Goal: Transaction & Acquisition: Purchase product/service

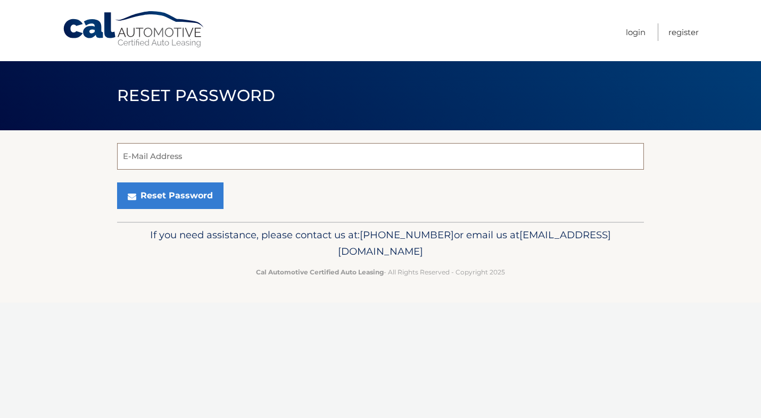
click at [344, 161] on input "E-Mail Address" at bounding box center [380, 156] width 527 height 27
type input "[EMAIL_ADDRESS][DOMAIN_NAME]"
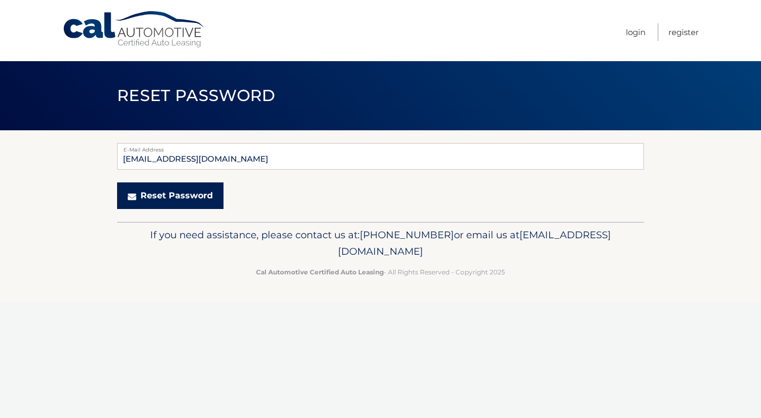
click at [188, 192] on button "Reset Password" at bounding box center [170, 195] width 106 height 27
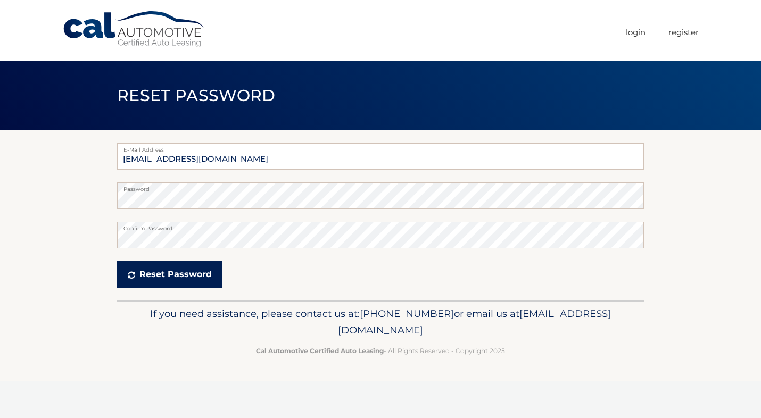
click at [189, 278] on button "Reset Password" at bounding box center [169, 274] width 105 height 27
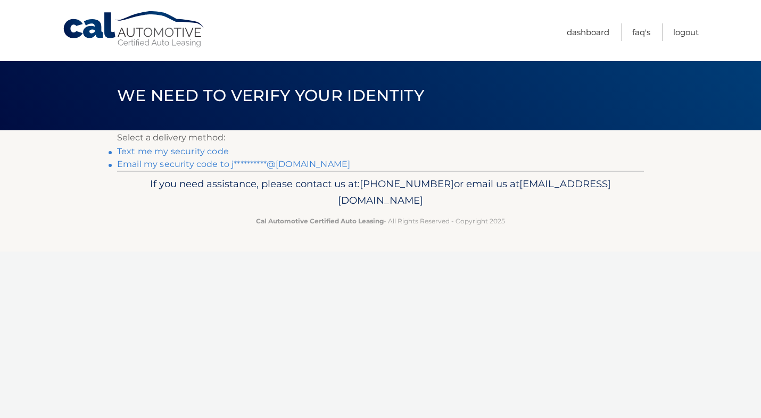
click at [193, 152] on link "Text me my security code" at bounding box center [173, 151] width 112 height 10
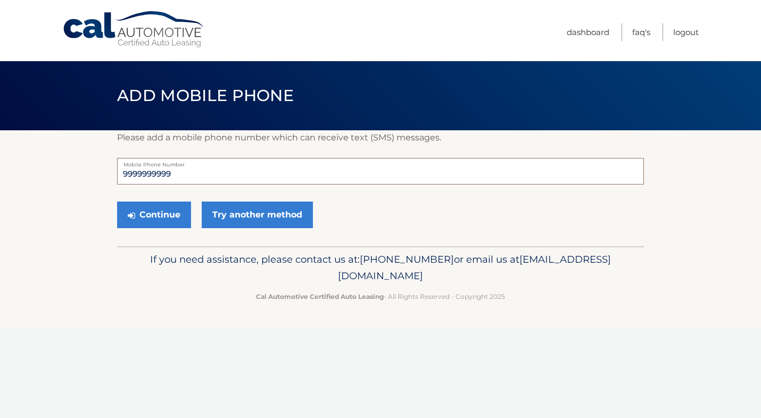
click at [180, 173] on input "9999999999" at bounding box center [380, 171] width 527 height 27
type input "9"
type input "6462346526"
click at [164, 213] on button "Continue" at bounding box center [154, 215] width 74 height 27
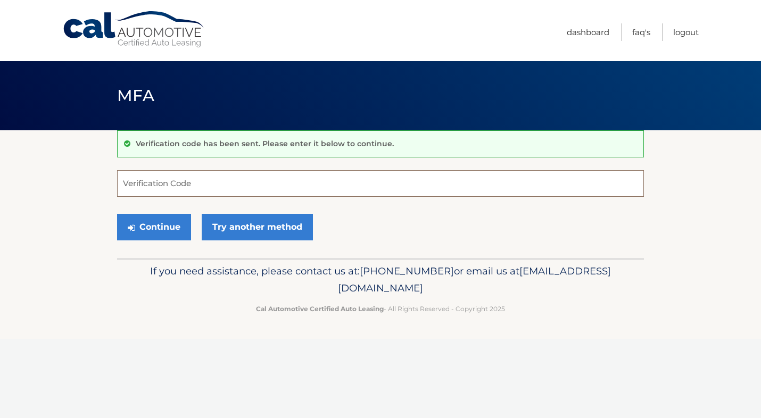
click at [178, 184] on input "Verification Code" at bounding box center [380, 183] width 527 height 27
type input "485020"
click at [117, 214] on button "Continue" at bounding box center [154, 227] width 74 height 27
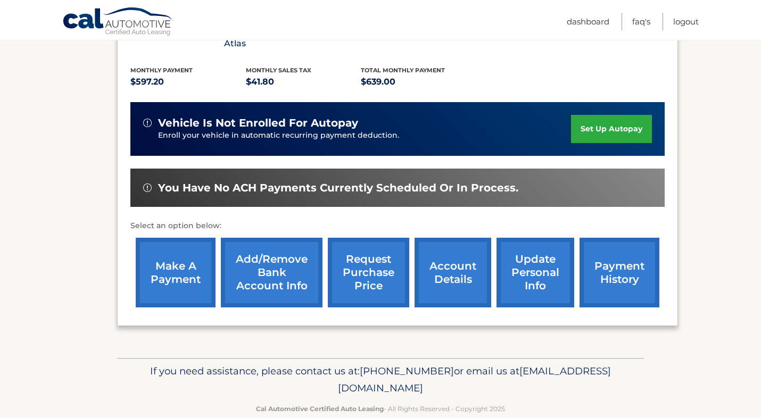
scroll to position [227, 0]
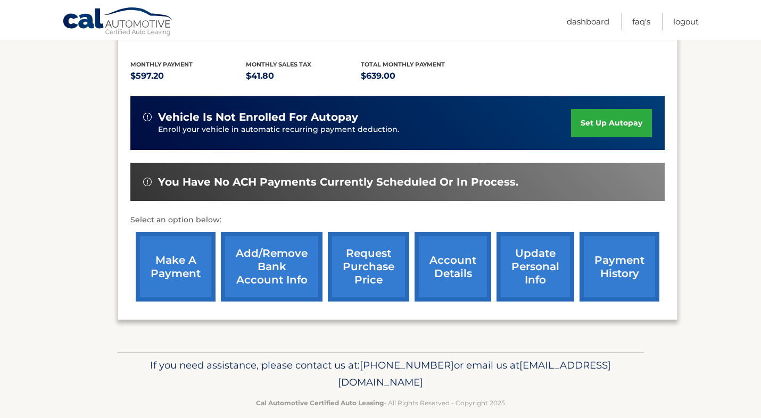
click at [188, 250] on link "make a payment" at bounding box center [176, 267] width 80 height 70
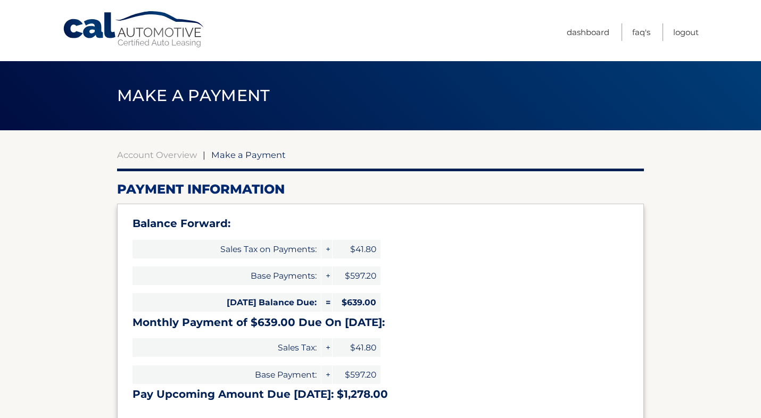
select select "YWQ1ZjJhNDYtZDRhZi00OTVmLTlhMWUtYTdlMzA5YWMwMmQ4"
click at [157, 157] on link "Account Overview" at bounding box center [157, 155] width 80 height 11
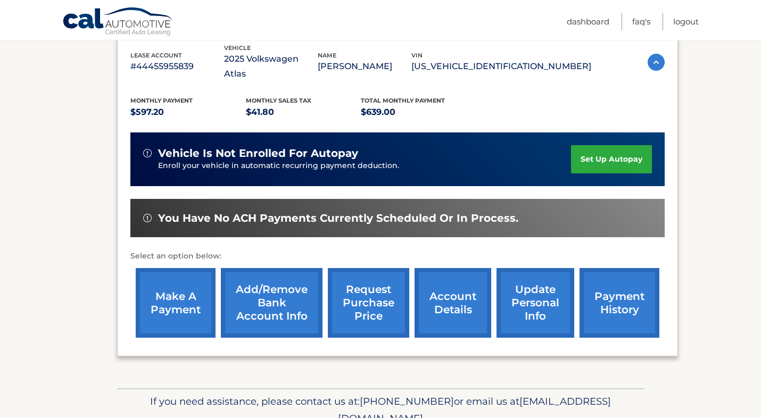
scroll to position [227, 0]
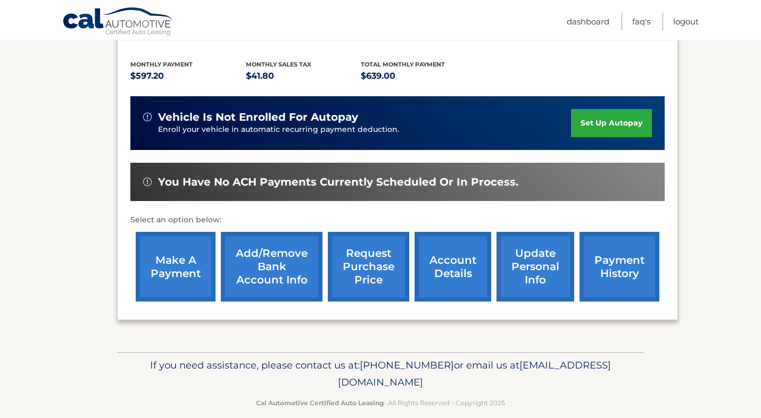
click at [455, 255] on link "account details" at bounding box center [452, 267] width 77 height 70
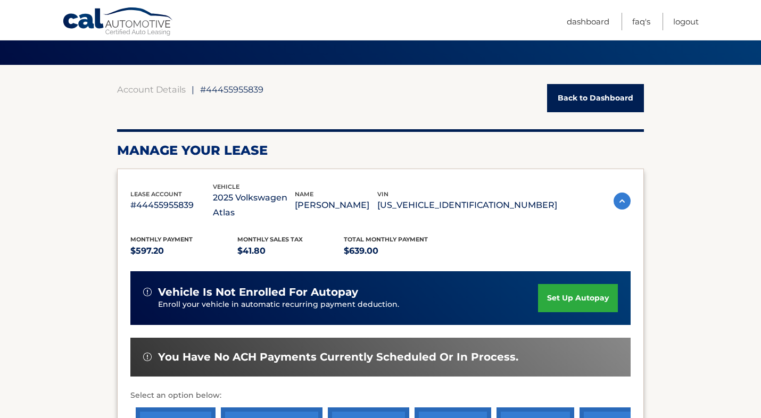
scroll to position [240, 0]
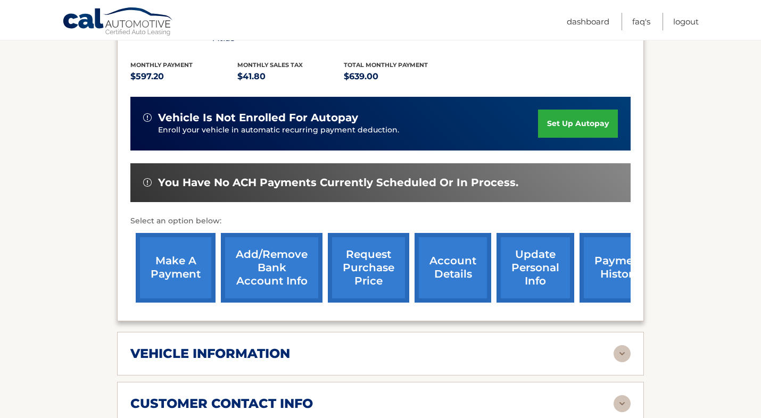
click at [600, 263] on link "payment history" at bounding box center [619, 268] width 80 height 70
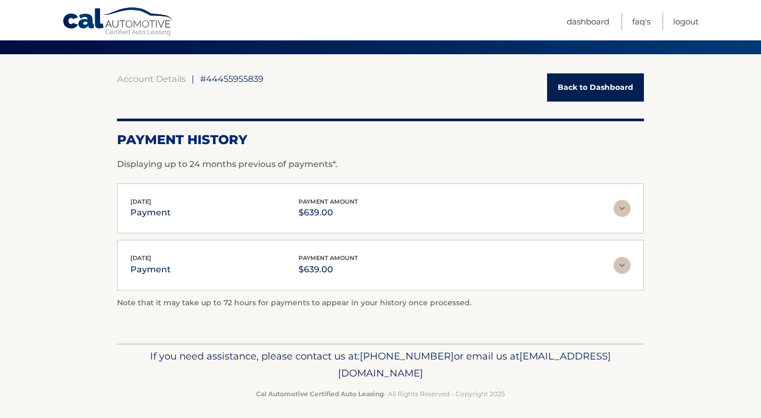
scroll to position [82, 0]
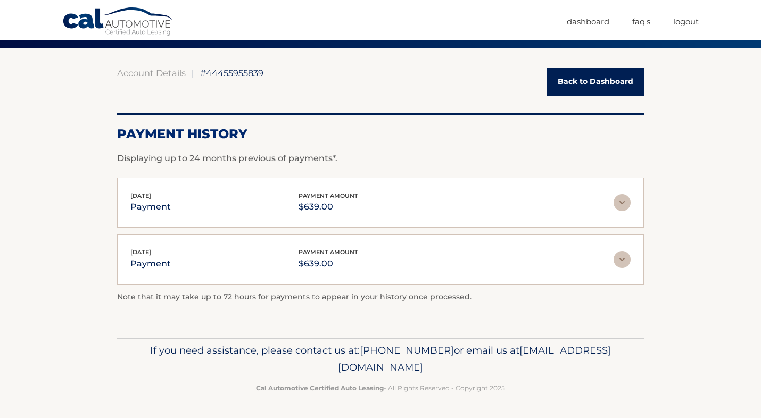
click at [626, 200] on img at bounding box center [621, 202] width 17 height 17
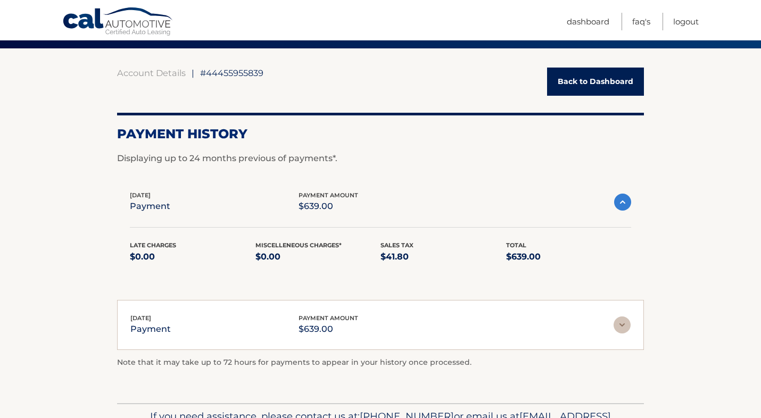
click at [626, 200] on img at bounding box center [622, 202] width 17 height 17
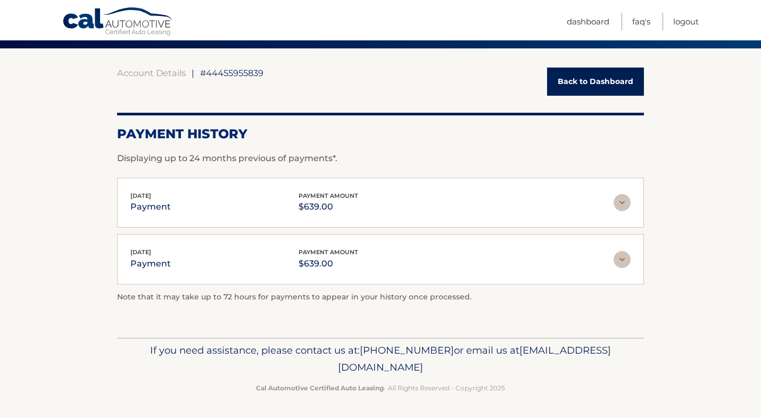
click at [623, 258] on img at bounding box center [621, 259] width 17 height 17
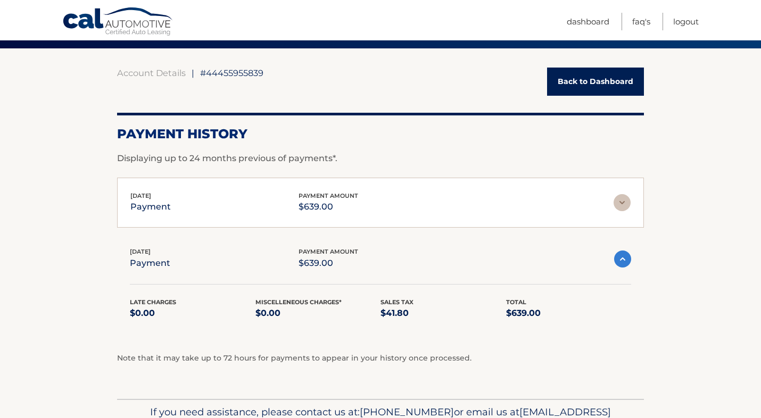
click at [623, 258] on img at bounding box center [622, 259] width 17 height 17
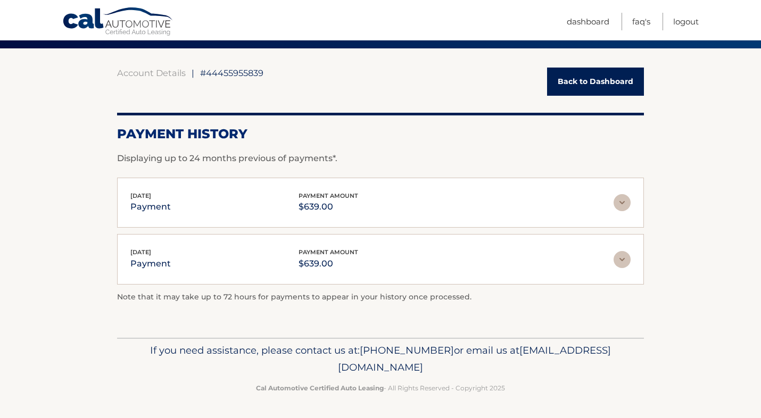
click at [600, 86] on link "Back to Dashboard" at bounding box center [595, 82] width 97 height 28
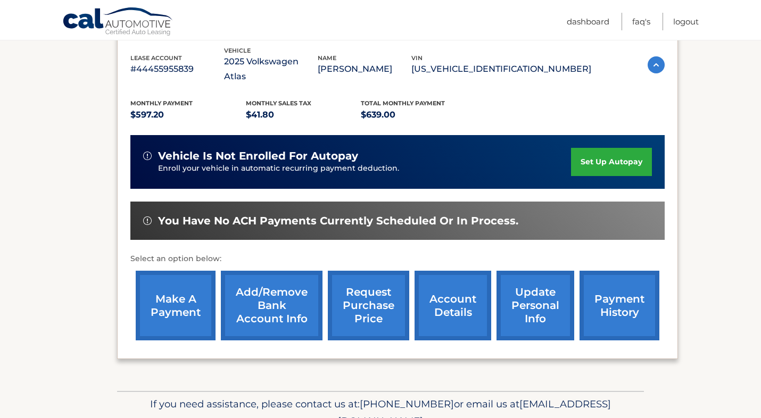
scroll to position [202, 0]
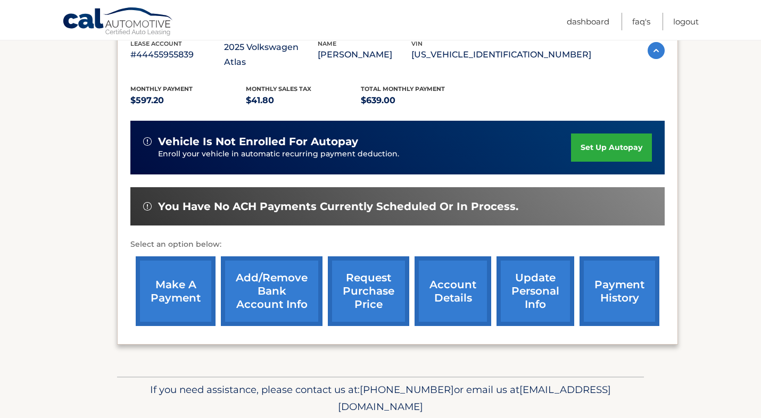
click at [190, 276] on link "make a payment" at bounding box center [176, 291] width 80 height 70
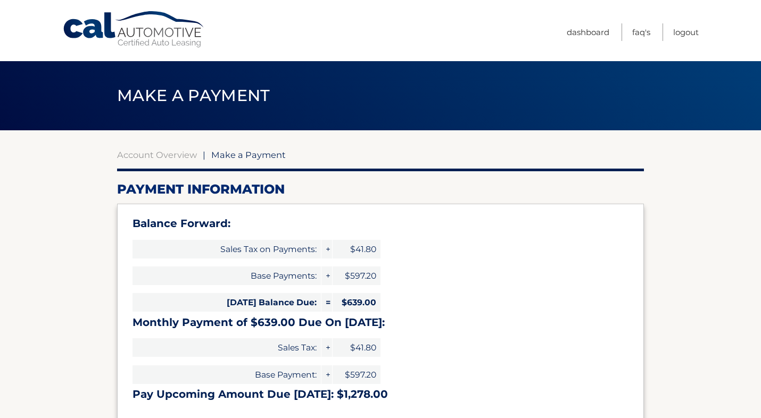
select select "YWQ1ZjJhNDYtZDRhZi00OTVmLTlhMWUtYTdlMzA5YWMwMmQ4"
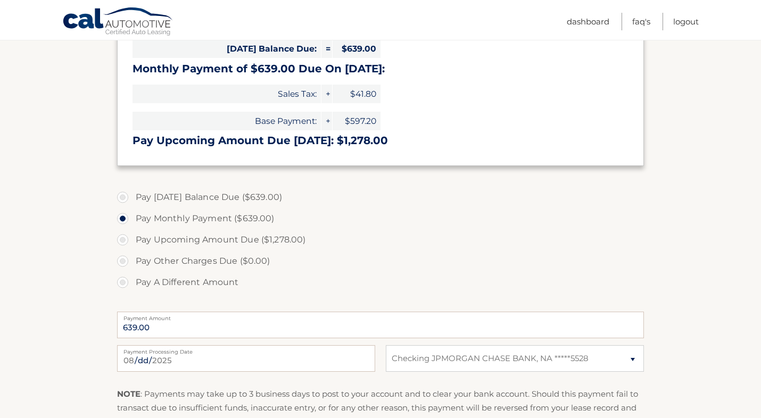
scroll to position [256, 0]
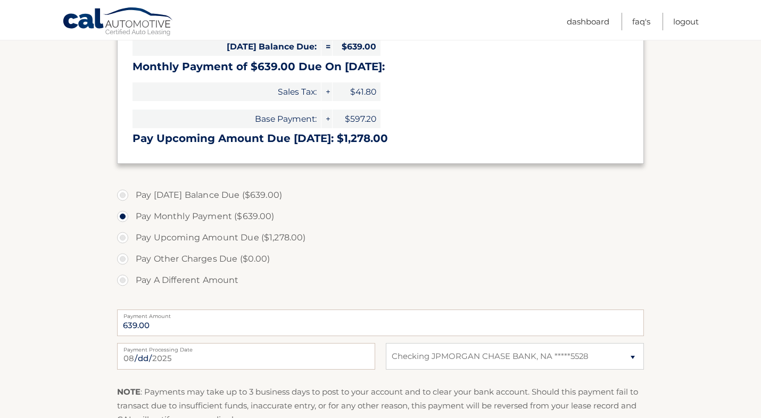
click at [157, 196] on label "Pay [DATE] Balance Due ($639.00)" at bounding box center [380, 195] width 527 height 21
click at [132, 196] on input "Pay [DATE] Balance Due ($639.00)" at bounding box center [126, 193] width 11 height 17
radio input "true"
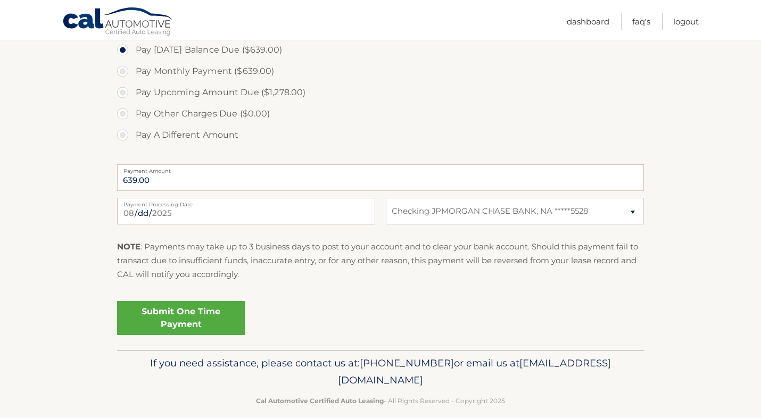
scroll to position [414, 0]
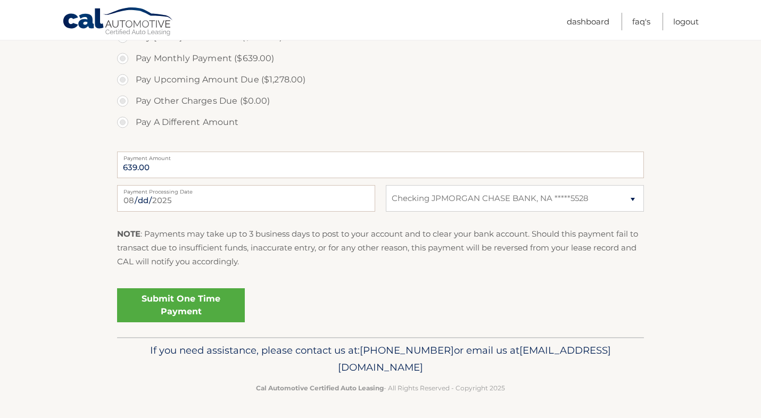
click at [175, 302] on link "Submit One Time Payment" at bounding box center [181, 305] width 128 height 34
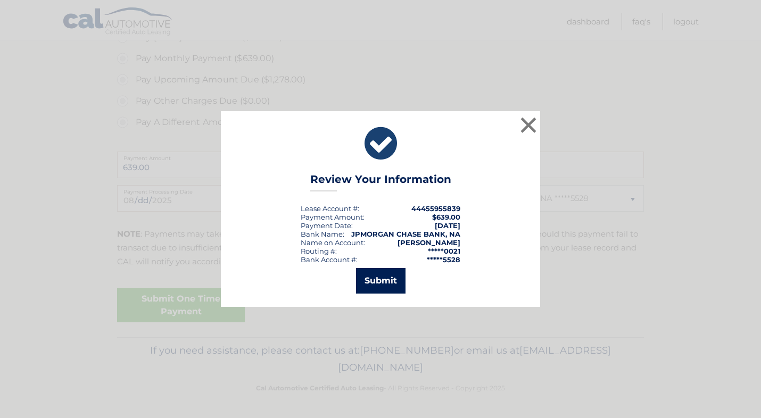
click at [382, 286] on button "Submit" at bounding box center [380, 281] width 49 height 26
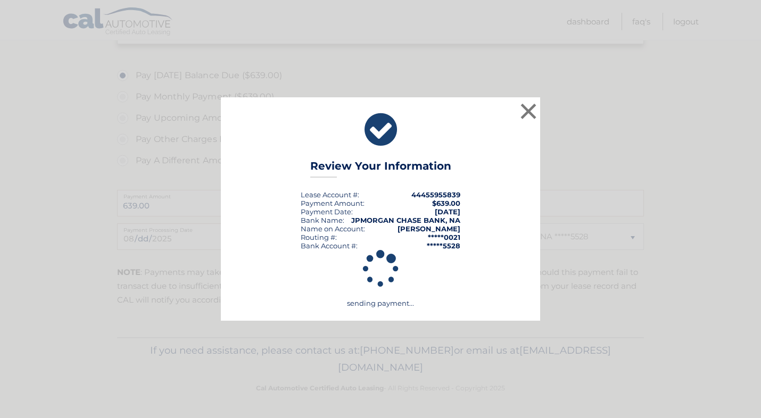
scroll to position [376, 0]
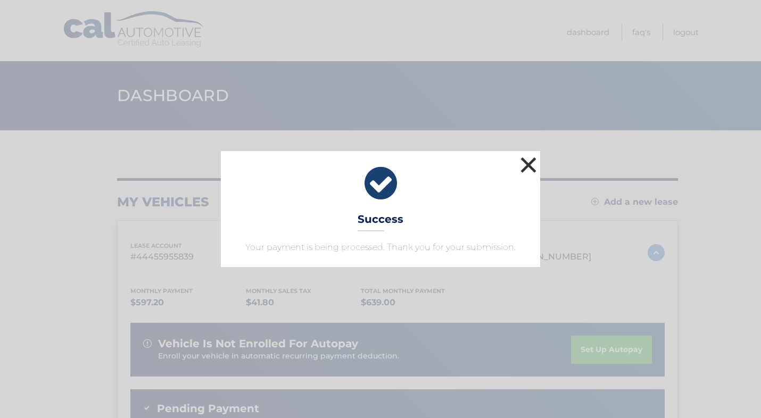
click at [527, 169] on button "×" at bounding box center [528, 164] width 21 height 21
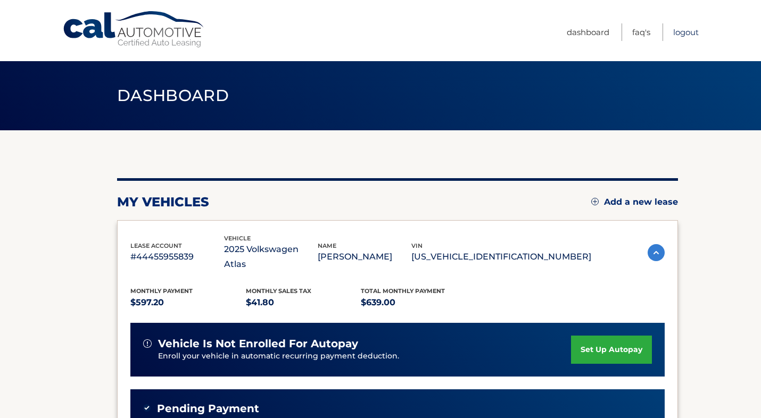
click at [692, 34] on link "Logout" at bounding box center [686, 32] width 26 height 18
